Goal: Contribute content

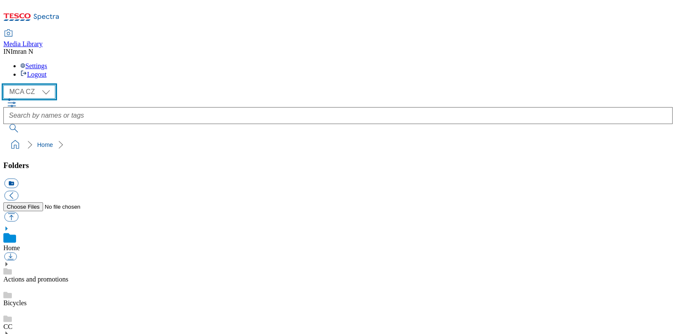
click at [52, 85] on select "MCA CZ MCA HU MCA MY MCA SK MCA TH MCA UK" at bounding box center [29, 92] width 52 height 14
select select "flare-mca-sk"
click at [5, 85] on select "MCA CZ MCA HU MCA MY MCA SK MCA TH MCA UK" at bounding box center [29, 92] width 52 height 14
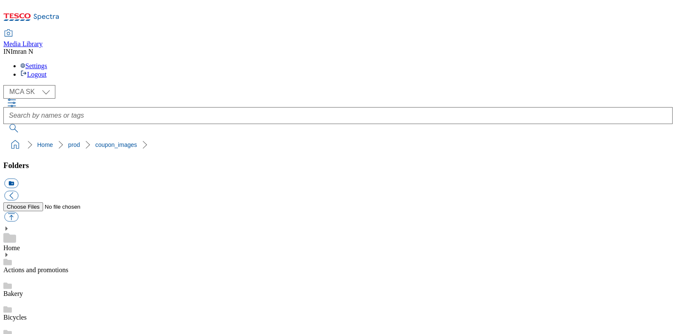
copy span "251429"
click at [18, 212] on button "button" at bounding box center [11, 217] width 14 height 10
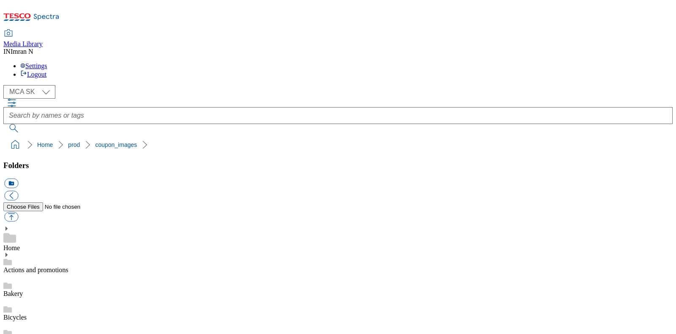
click at [18, 212] on button "button" at bounding box center [11, 217] width 14 height 10
type input "C:\fakepath\Q30_1101_F.jpg"
